Goal: Information Seeking & Learning: Find specific fact

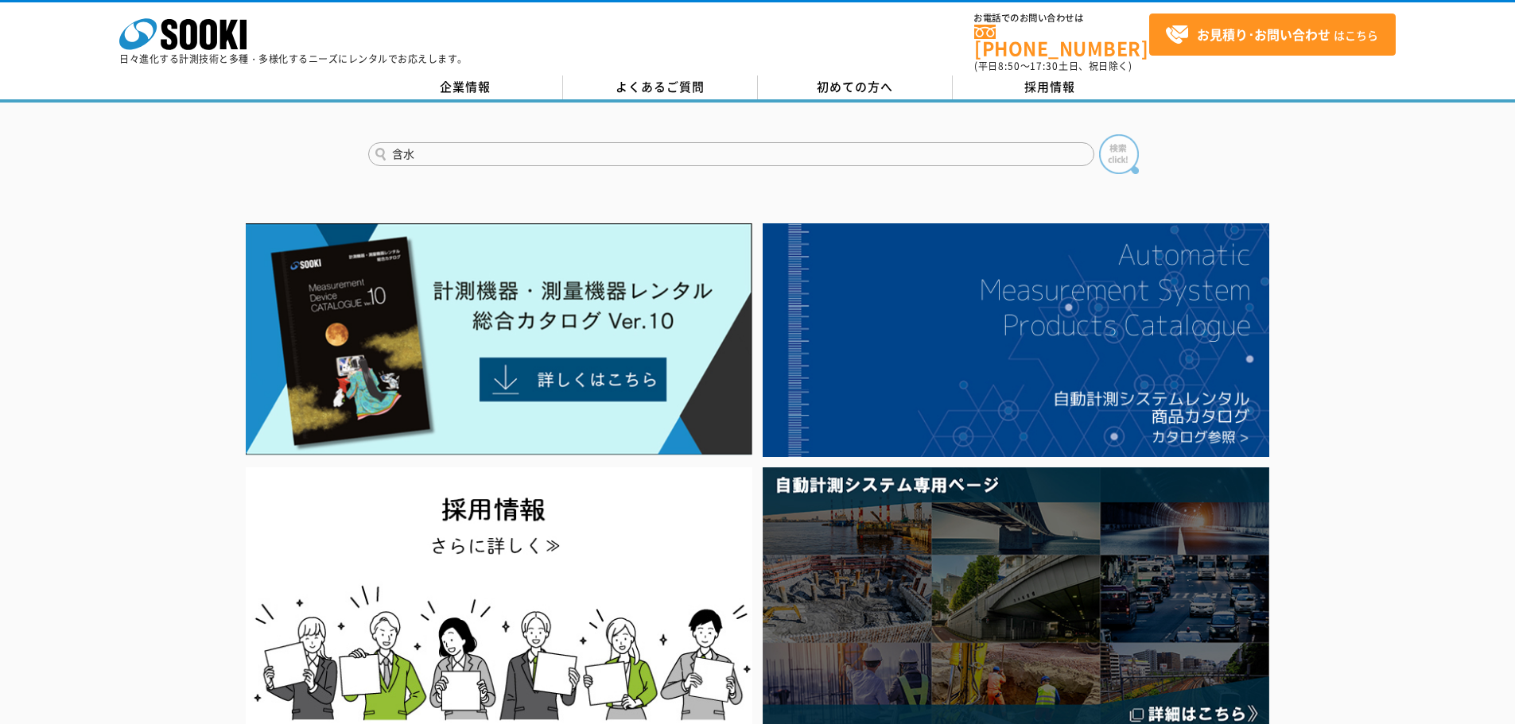
type input "含水"
click at [1135, 134] on img at bounding box center [1119, 154] width 40 height 40
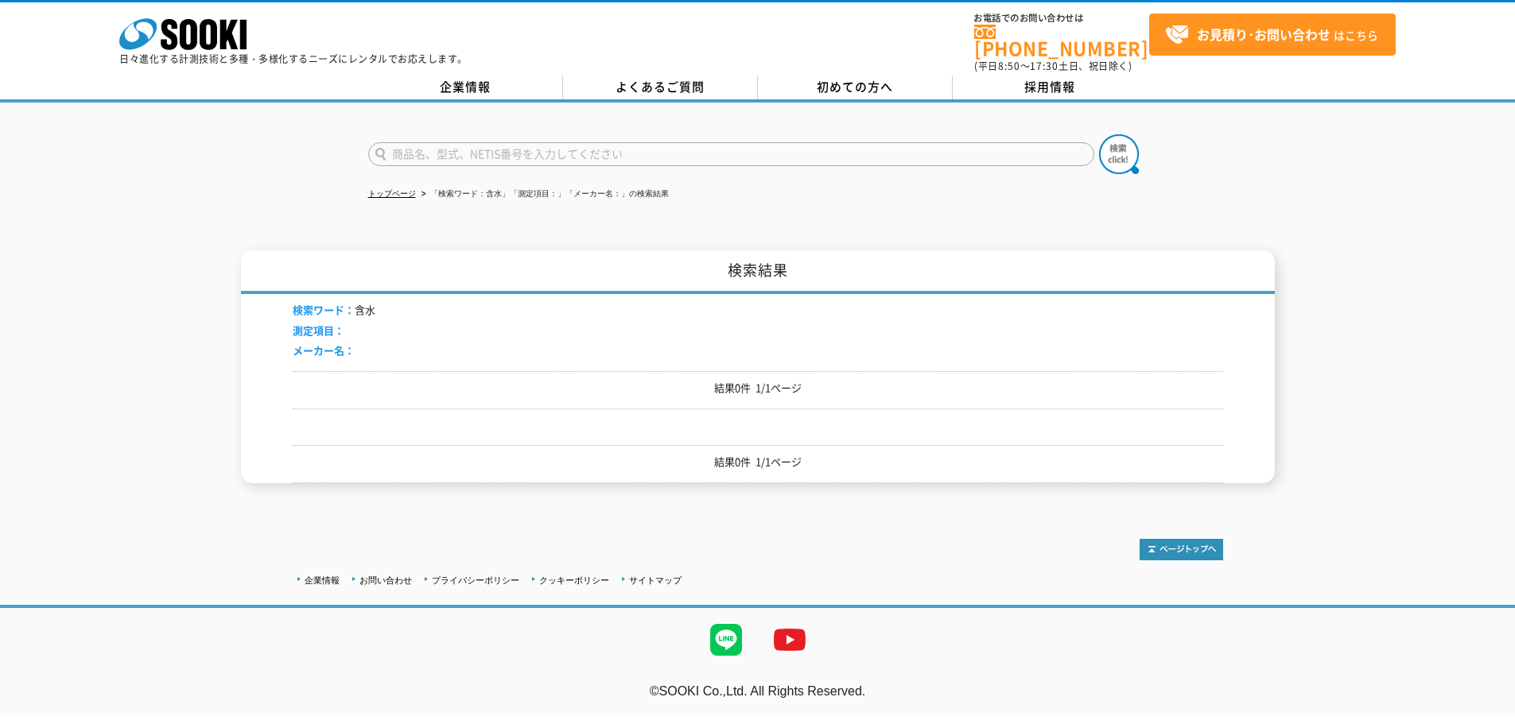
click at [592, 297] on div "検索ワード： 含水 測定項目： メーカー名：" at bounding box center [758, 332] width 930 height 77
